Goal: Book appointment/travel/reservation

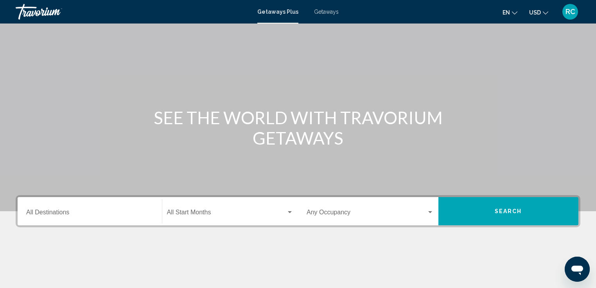
scroll to position [31, 0]
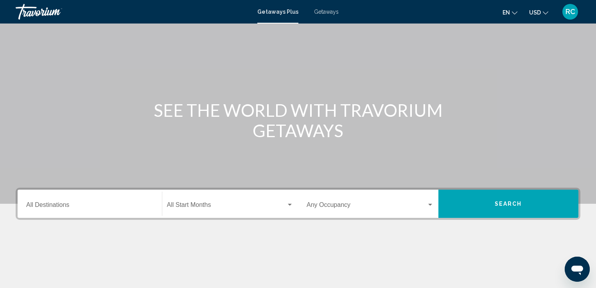
click at [56, 204] on input "Destination All Destinations" at bounding box center [89, 206] width 127 height 7
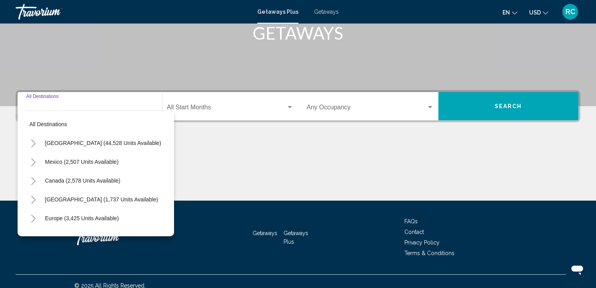
scroll to position [137, 0]
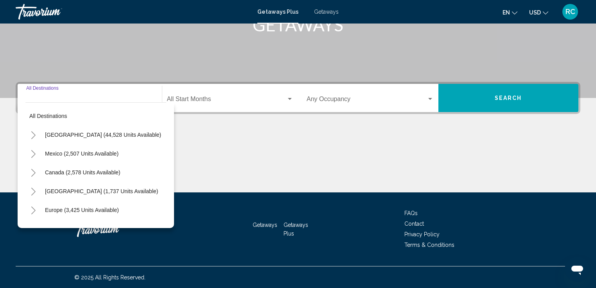
click at [34, 154] on icon "Toggle Mexico (2,507 units available)" at bounding box center [33, 154] width 4 height 8
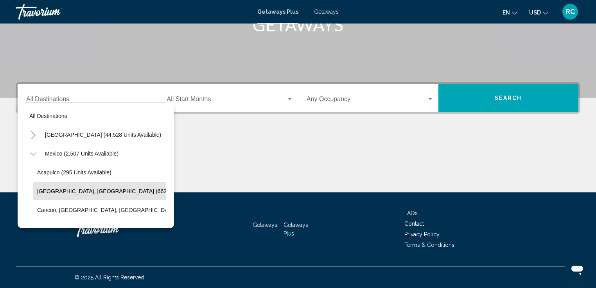
click at [101, 194] on button "[GEOGRAPHIC_DATA], [GEOGRAPHIC_DATA] (662 units available)" at bounding box center [121, 191] width 176 height 18
type input "**********"
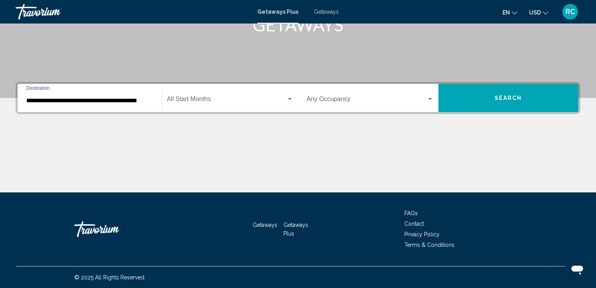
click at [285, 100] on span "Search widget" at bounding box center [227, 100] width 120 height 7
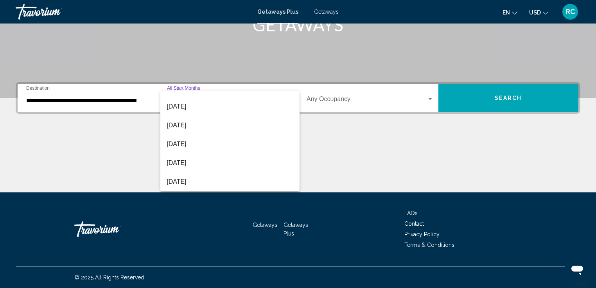
scroll to position [48, 0]
click at [236, 142] on span "[DATE]" at bounding box center [230, 146] width 127 height 19
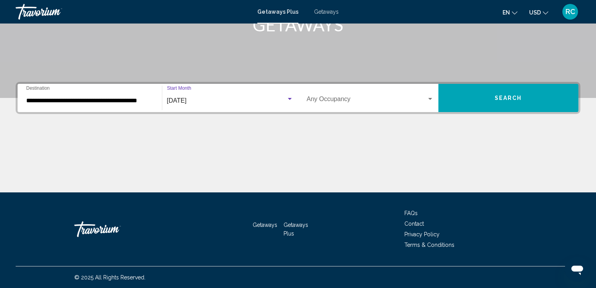
click at [384, 103] on span "Search widget" at bounding box center [367, 100] width 120 height 7
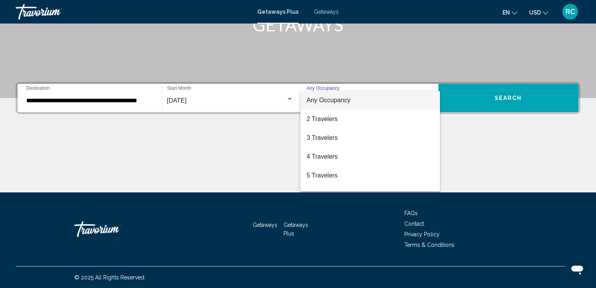
click at [473, 135] on div at bounding box center [298, 144] width 596 height 288
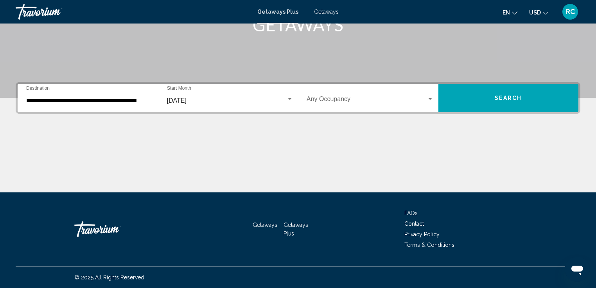
click at [510, 97] on span "Search" at bounding box center [508, 98] width 27 height 6
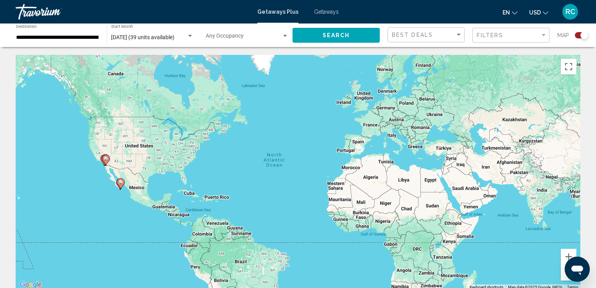
click at [172, 38] on span "[DATE] (39 units available)" at bounding box center [142, 37] width 63 height 6
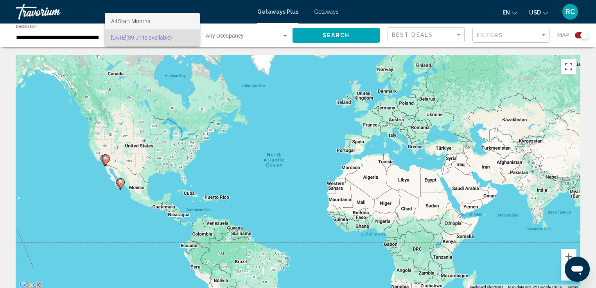
click at [152, 20] on span "All Start Months" at bounding box center [152, 21] width 83 height 16
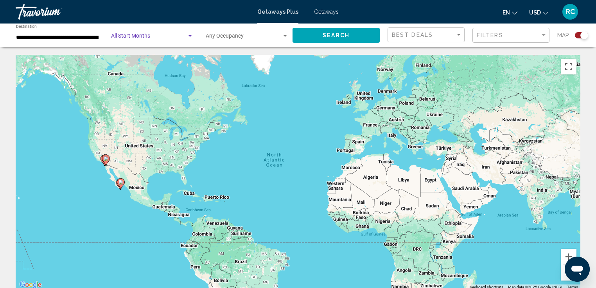
click at [188, 38] on div "Search widget" at bounding box center [190, 36] width 7 height 6
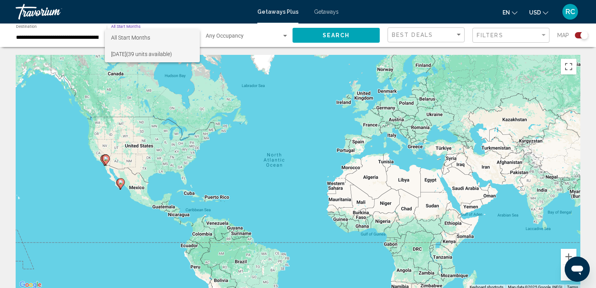
click at [187, 57] on span "[DATE] (39 units available)" at bounding box center [152, 54] width 83 height 16
click at [191, 35] on div "Search widget" at bounding box center [190, 36] width 4 height 2
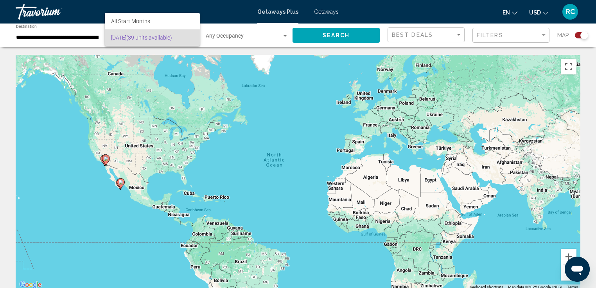
click at [184, 52] on div at bounding box center [298, 144] width 596 height 288
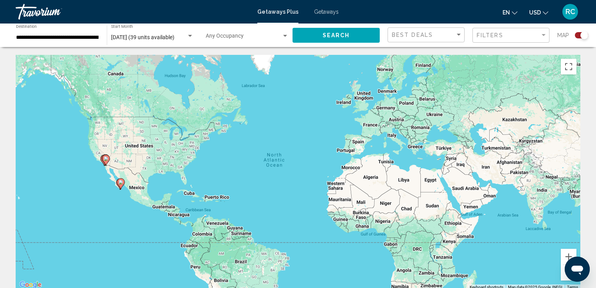
click at [326, 11] on span "Getaways" at bounding box center [326, 12] width 25 height 6
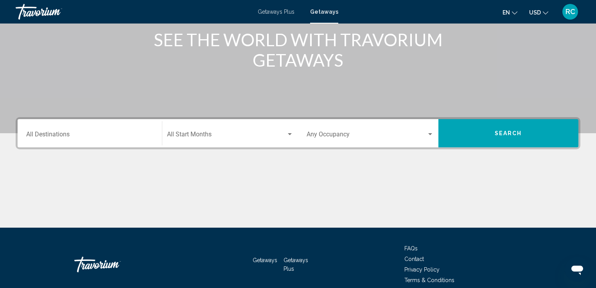
scroll to position [95, 0]
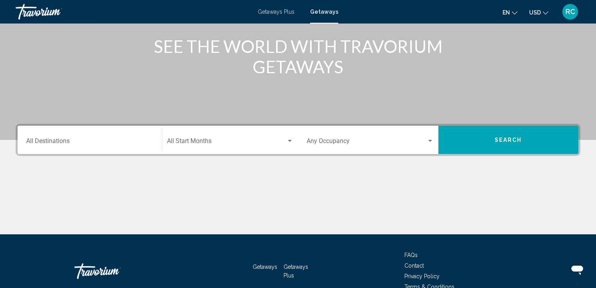
click at [66, 135] on div "Destination All Destinations" at bounding box center [89, 140] width 127 height 25
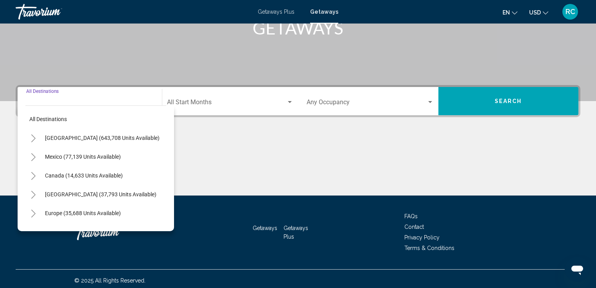
scroll to position [137, 0]
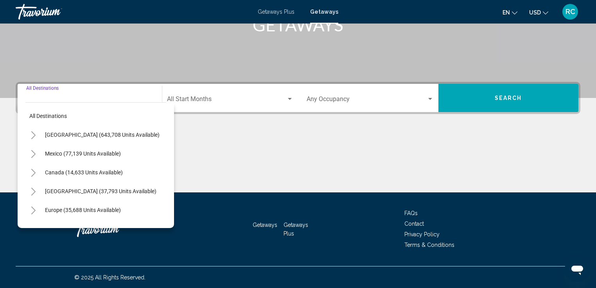
click at [35, 153] on icon "Toggle Mexico (77,139 units available)" at bounding box center [34, 154] width 6 height 8
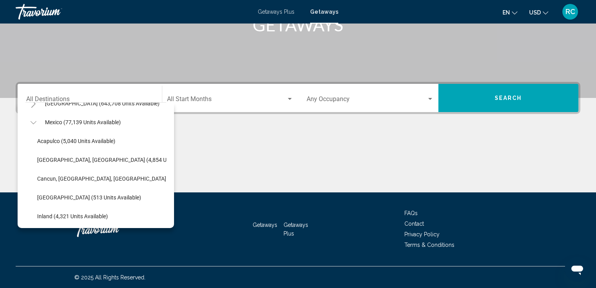
scroll to position [32, 0]
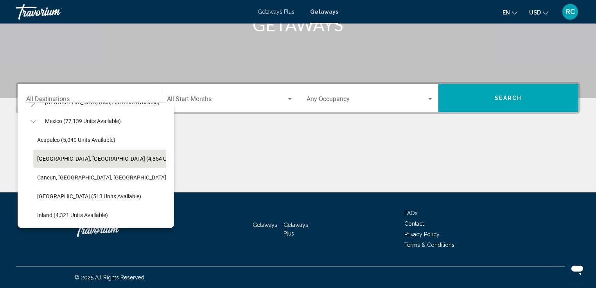
click at [124, 160] on span "[GEOGRAPHIC_DATA], [GEOGRAPHIC_DATA] (4,854 units available)" at bounding box center [119, 158] width 164 height 6
type input "**********"
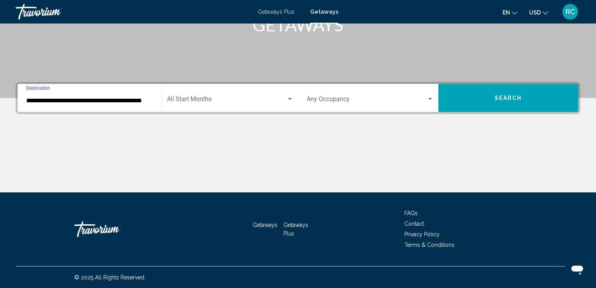
click at [208, 102] on span "Search widget" at bounding box center [227, 100] width 120 height 7
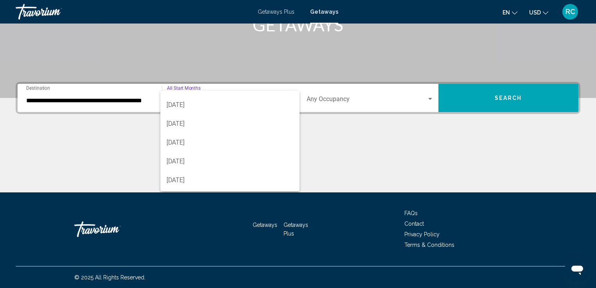
scroll to position [52, 0]
click at [219, 142] on span "[DATE]" at bounding box center [230, 141] width 127 height 19
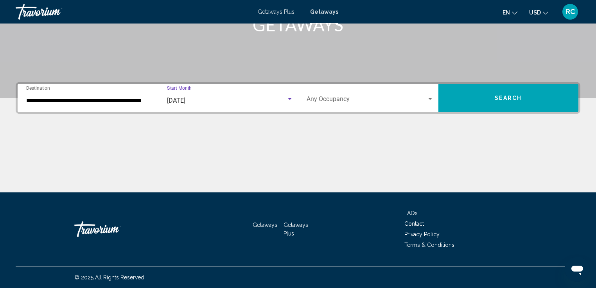
click at [507, 100] on span "Search" at bounding box center [508, 98] width 27 height 6
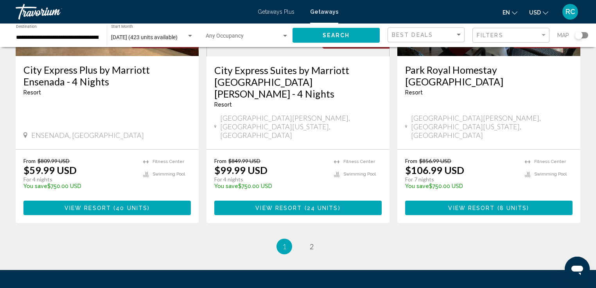
scroll to position [1034, 0]
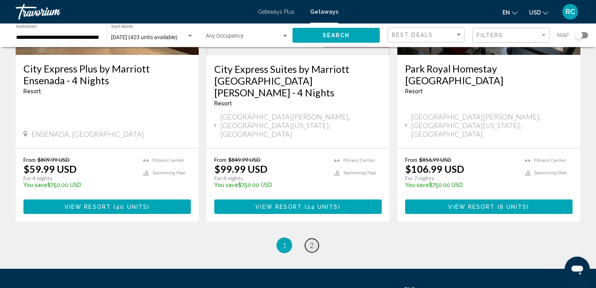
click at [312, 241] on span "2" at bounding box center [312, 245] width 4 height 9
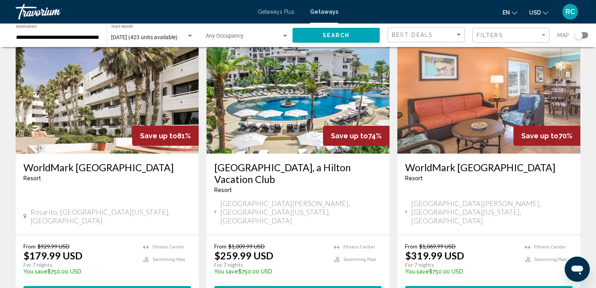
scroll to position [25, 0]
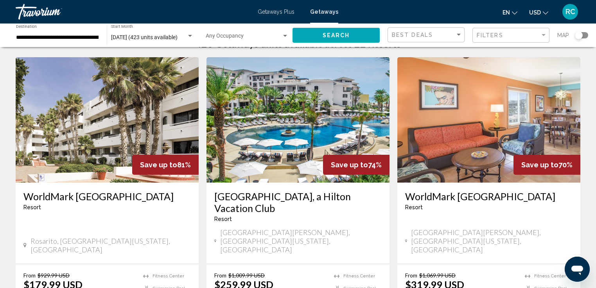
click at [305, 138] on img "Main content" at bounding box center [298, 119] width 183 height 125
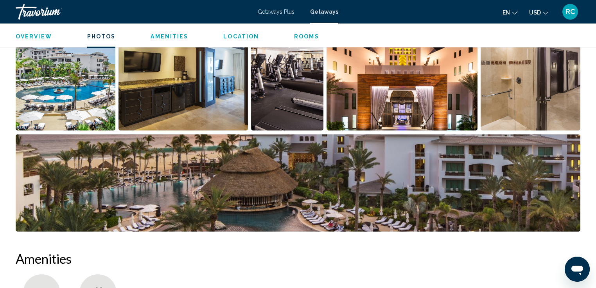
scroll to position [401, 0]
